Goal: Download file/media

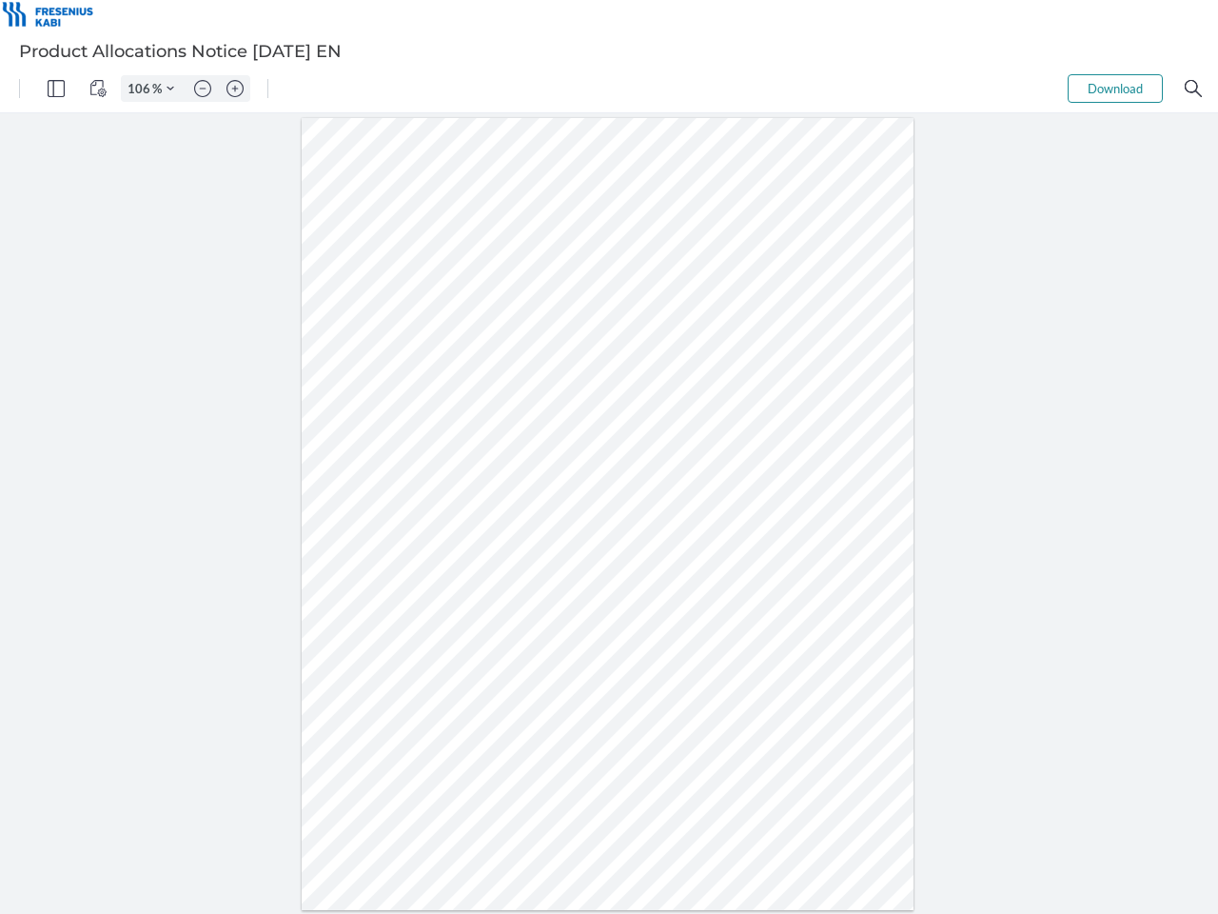
click at [56, 89] on img "Panel" at bounding box center [56, 88] width 17 height 17
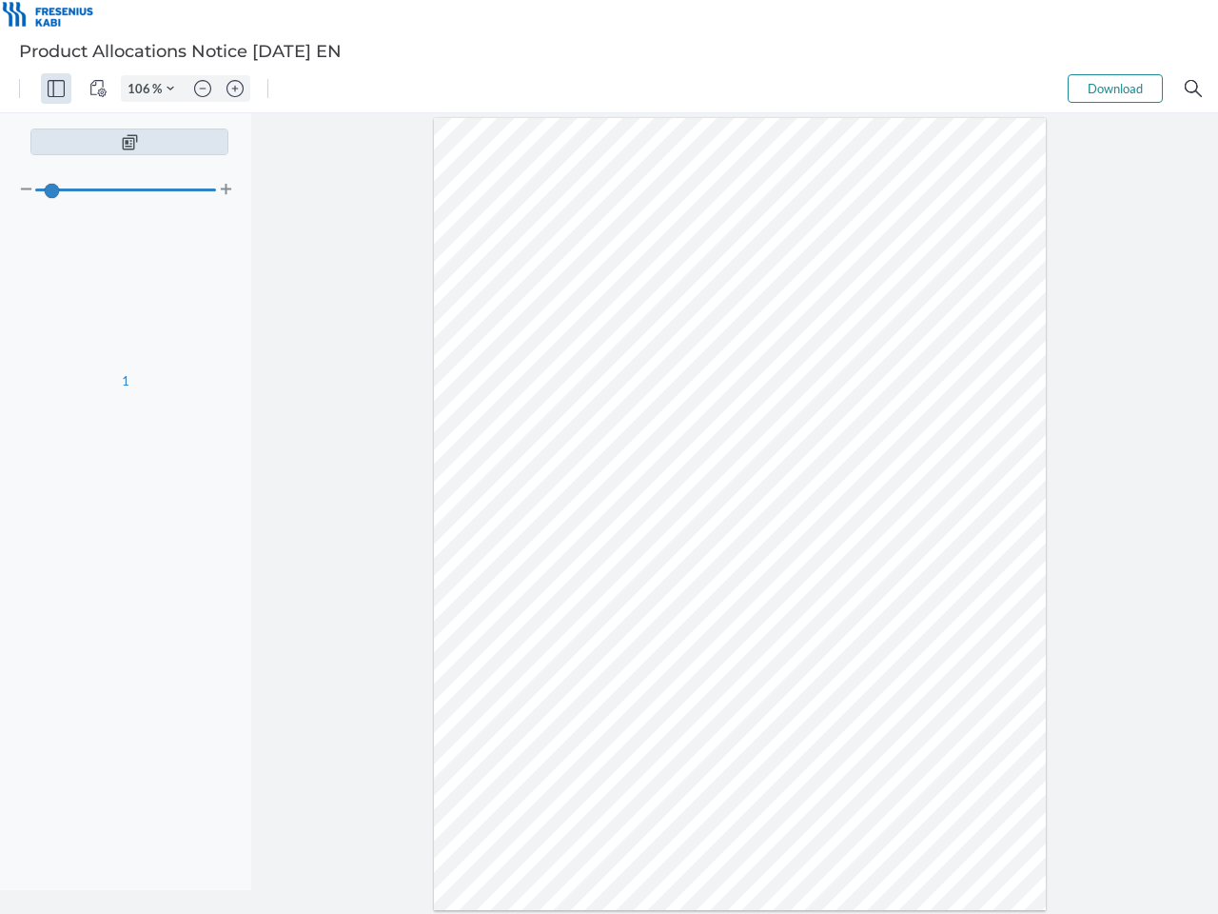
click at [98, 89] on img "View Controls" at bounding box center [97, 88] width 17 height 17
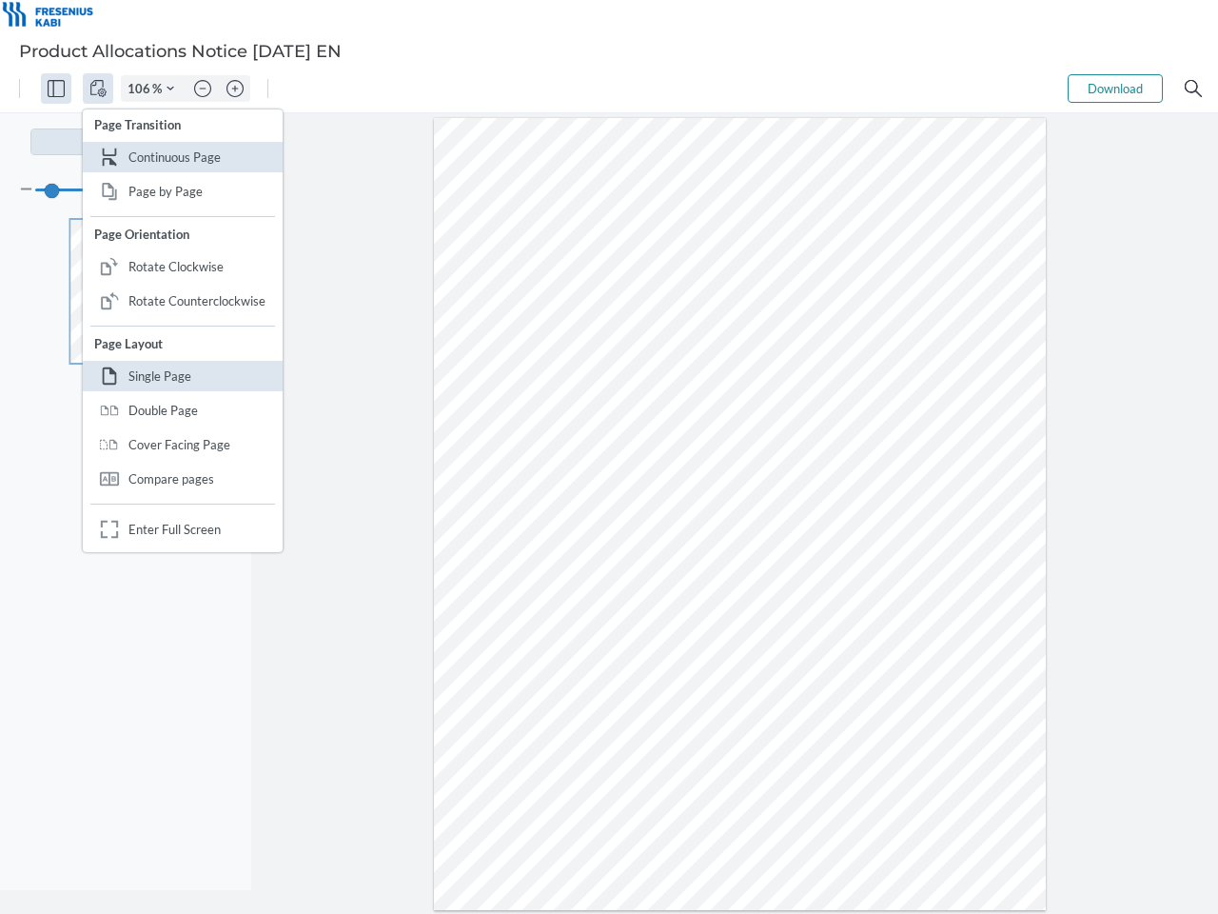
click at [142, 89] on input "106" at bounding box center [137, 88] width 30 height 17
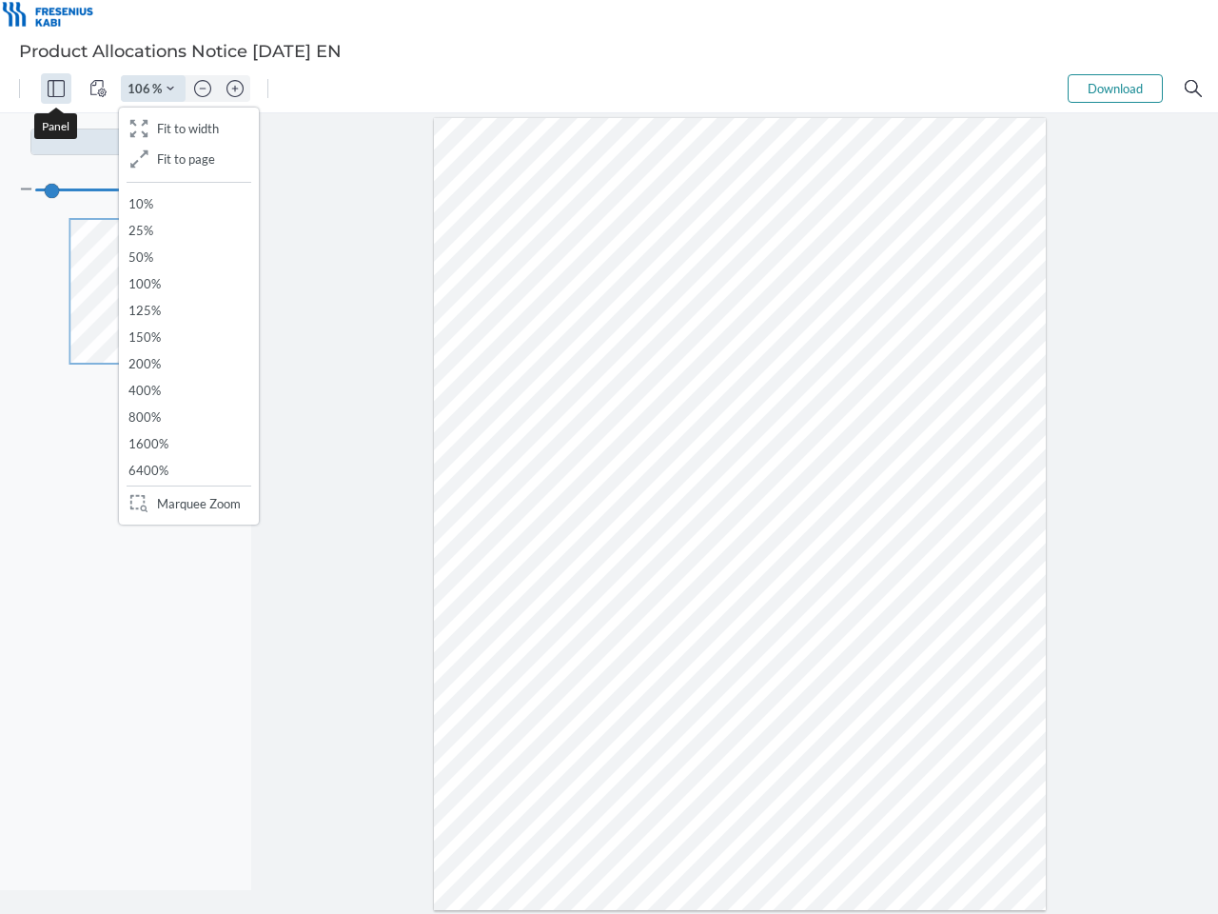
click at [170, 89] on img "Zoom Controls" at bounding box center [171, 89] width 8 height 8
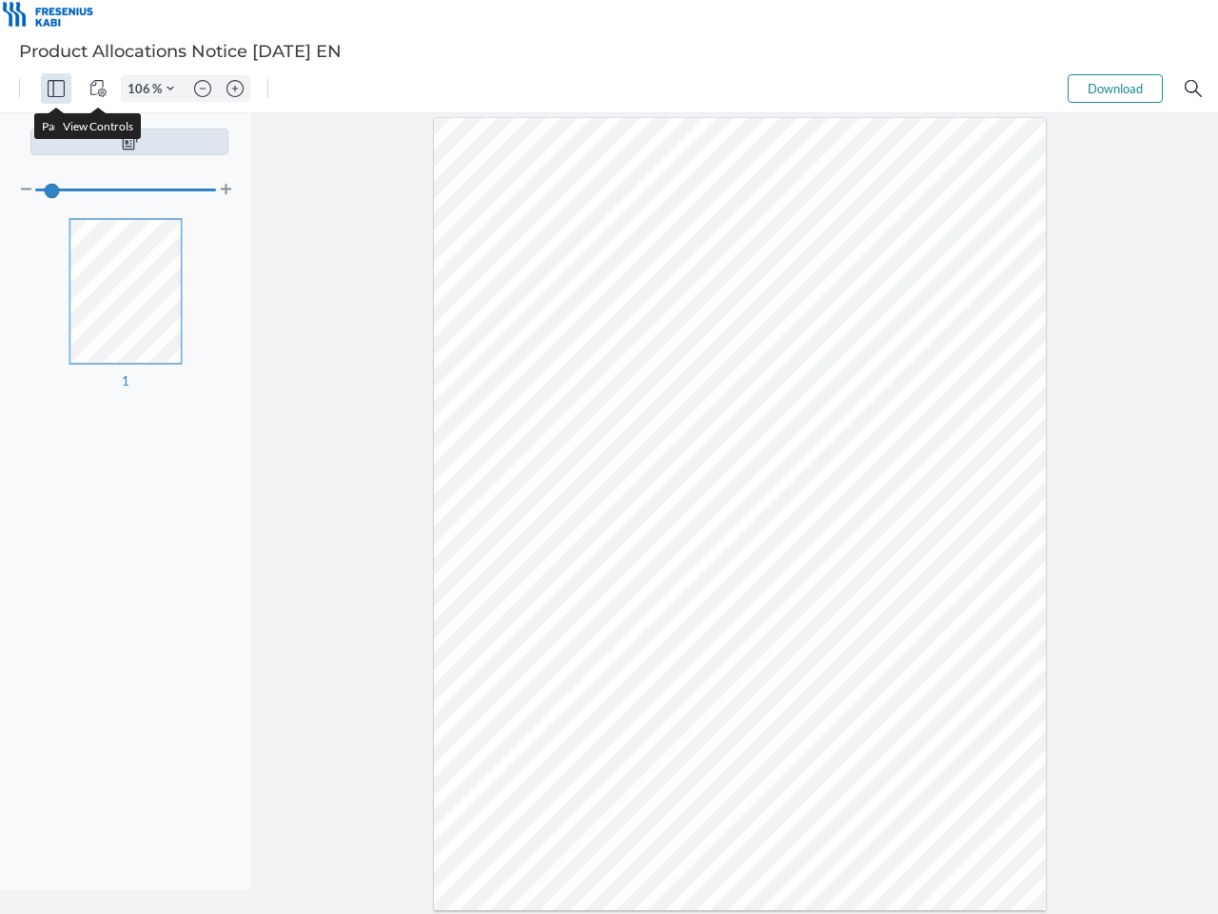
click at [203, 89] on img "Zoom out" at bounding box center [202, 88] width 17 height 17
click at [235, 89] on img "Zoom in" at bounding box center [235, 88] width 17 height 17
type input "106"
click at [1116, 89] on button "Download" at bounding box center [1115, 88] width 95 height 29
click at [1194, 89] on img "Search" at bounding box center [1193, 88] width 17 height 17
